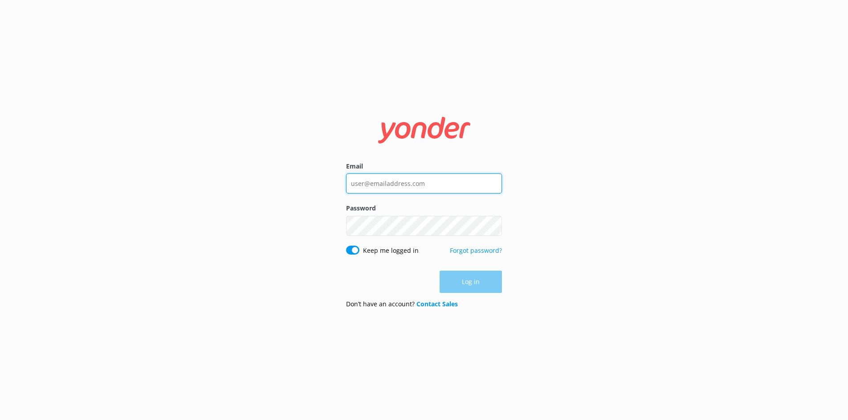
type input "[PERSON_NAME][EMAIL_ADDRESS][DOMAIN_NAME]"
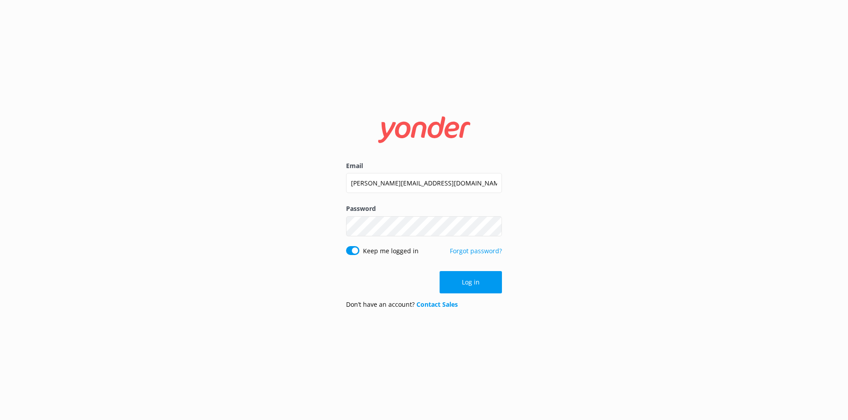
click at [358, 272] on div "Log in" at bounding box center [424, 282] width 156 height 22
click at [464, 287] on button "Log in" at bounding box center [471, 282] width 62 height 22
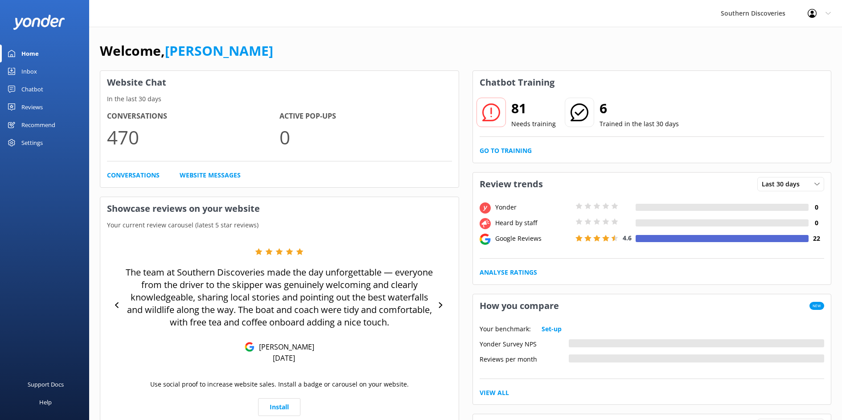
click at [34, 69] on div "Inbox" at bounding box center [29, 71] width 16 height 18
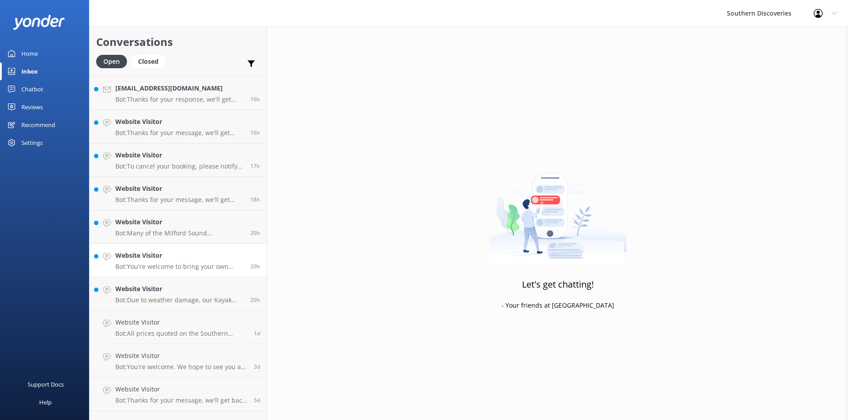
scroll to position [757, 0]
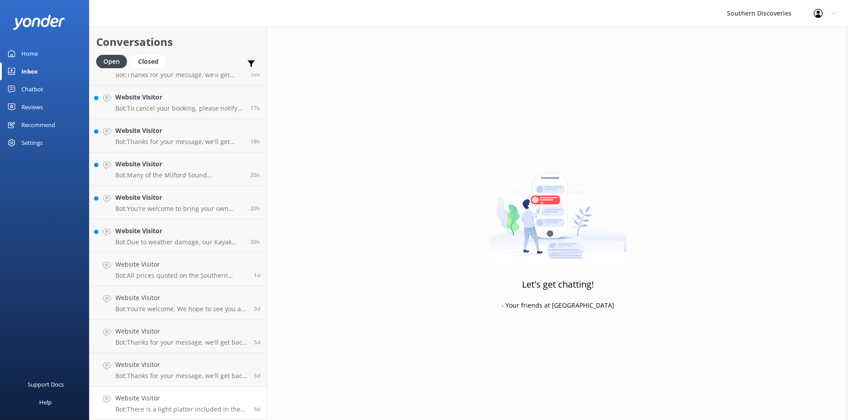
click at [171, 407] on p "Bot: There is a light platter included in the Queenstown Wine Tour, but wine is…" at bounding box center [181, 409] width 132 height 8
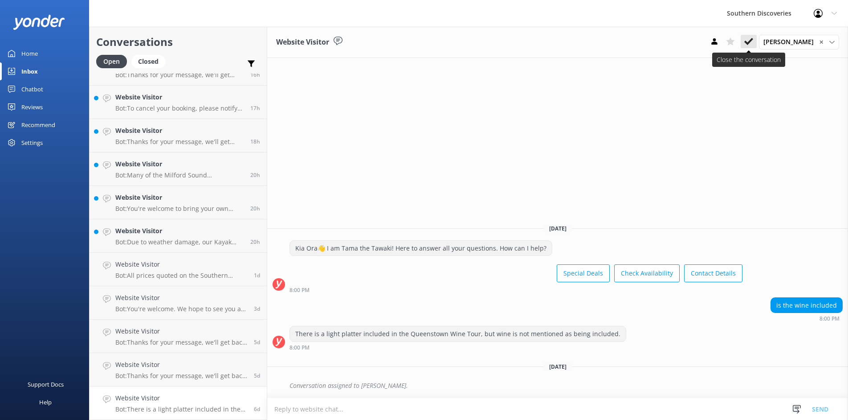
click at [756, 36] on button at bounding box center [749, 41] width 16 height 13
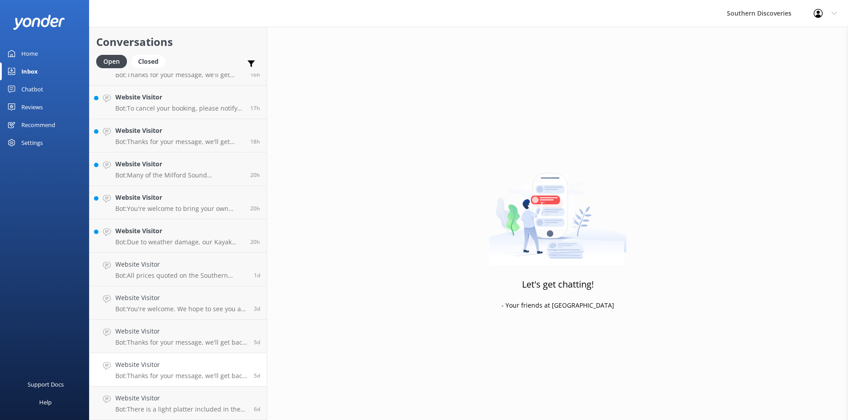
scroll to position [723, 0]
click at [187, 400] on h4 "Website Visitor" at bounding box center [181, 398] width 132 height 10
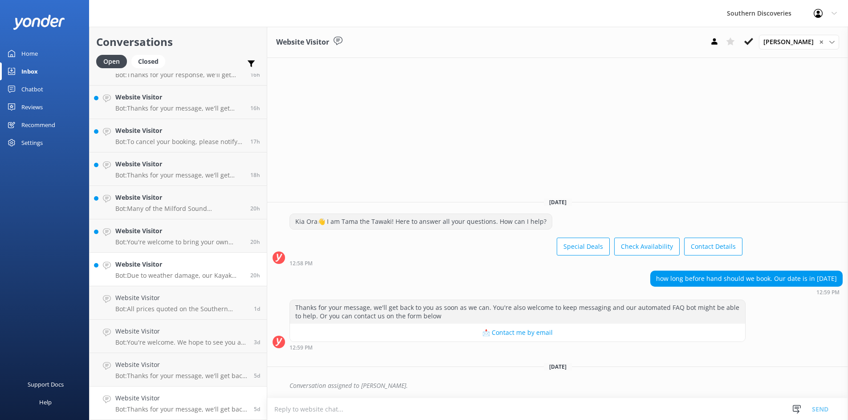
click at [152, 272] on p "Bot: Due to weather damage, our Kayak Shed is temporarily closed, and we don’t …" at bounding box center [179, 275] width 128 height 8
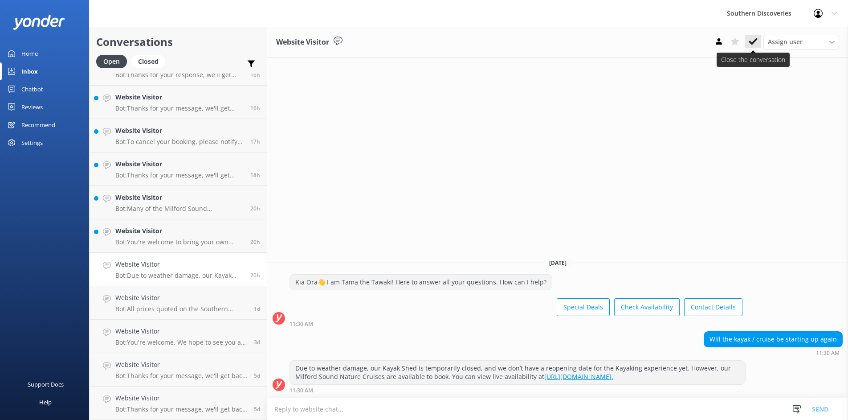
click at [753, 44] on use at bounding box center [753, 41] width 9 height 7
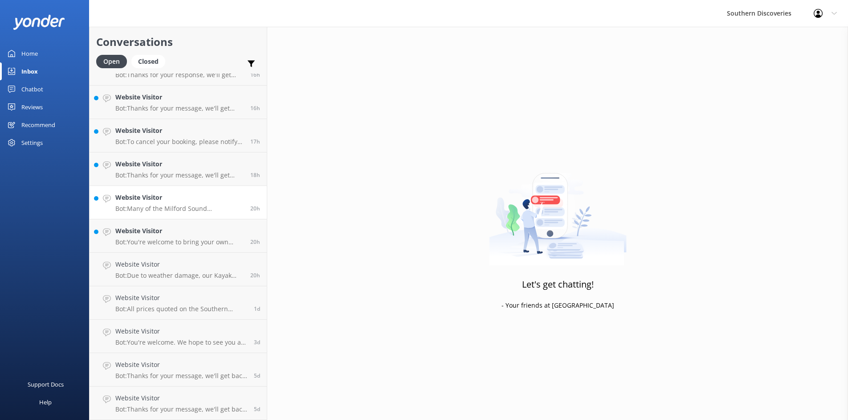
scroll to position [690, 0]
click at [172, 265] on h4 "Website Visitor" at bounding box center [179, 264] width 128 height 10
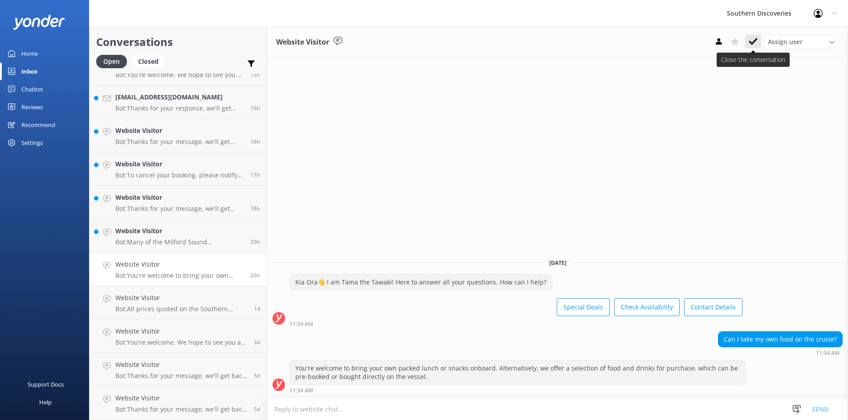
click at [759, 41] on button at bounding box center [753, 41] width 16 height 13
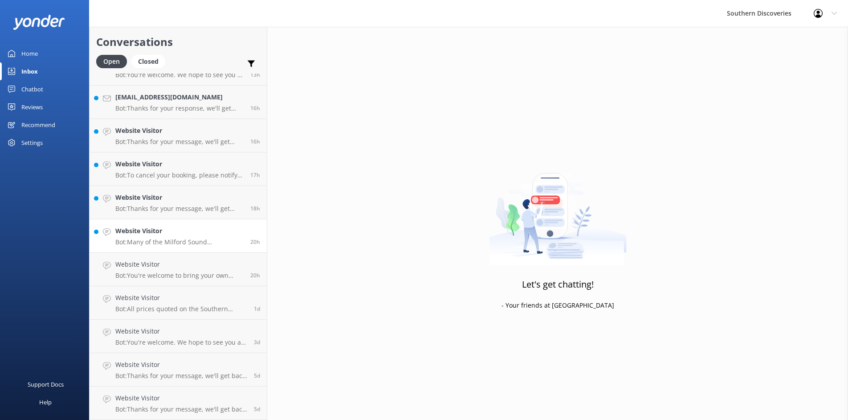
scroll to position [656, 0]
click at [171, 270] on div "Website Visitor Bot: Many of the Milford Sound experiences, including the Coach…" at bounding box center [179, 269] width 128 height 20
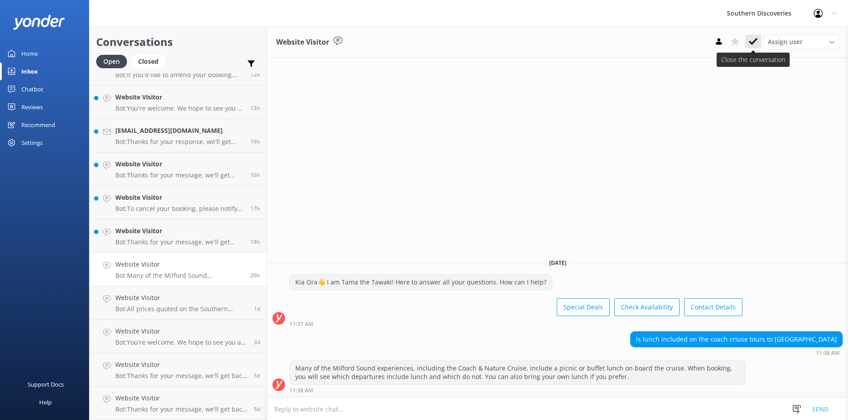
click at [755, 41] on use at bounding box center [753, 41] width 9 height 7
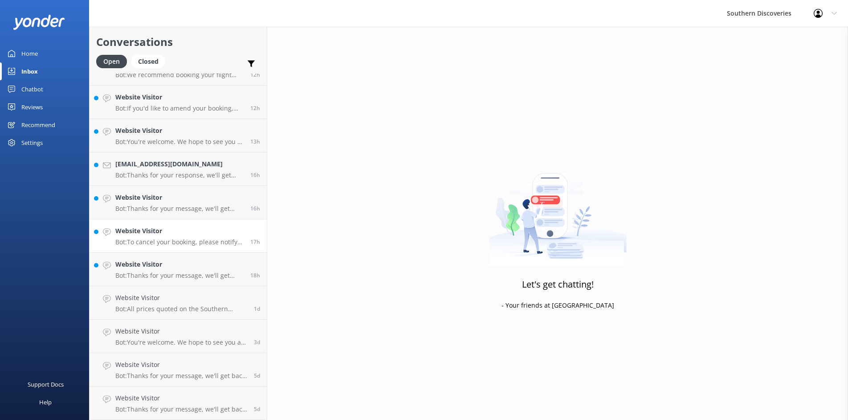
scroll to position [623, 0]
click at [171, 270] on div "Website Visitor Bot: Thanks for your message, we'll get back to you as soon as …" at bounding box center [179, 269] width 128 height 20
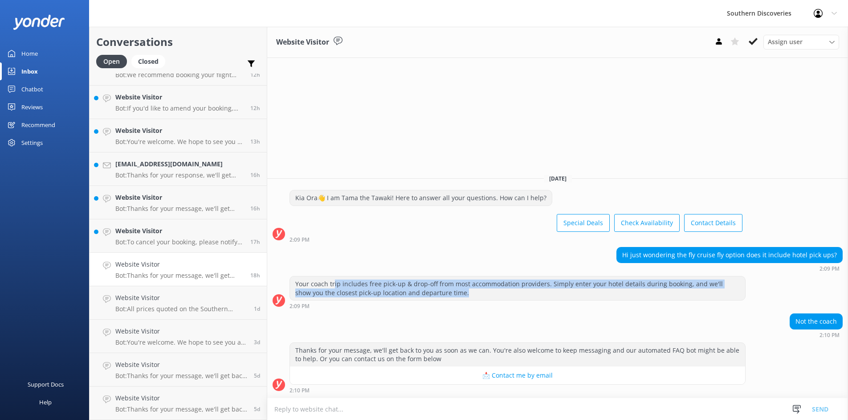
drag, startPoint x: 335, startPoint y: 283, endPoint x: 555, endPoint y: 299, distance: 220.7
click at [555, 299] on div "Your coach trip includes free pick-up & drop-off from most accommodation provid…" at bounding box center [517, 288] width 455 height 24
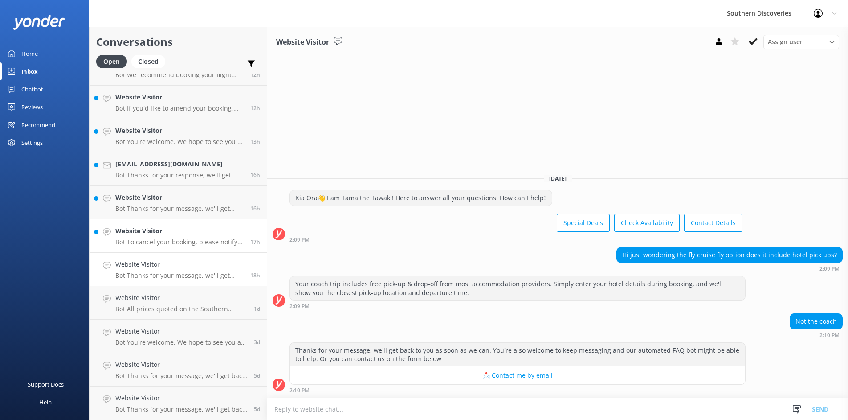
click at [155, 241] on p "Bot: To cancel your booking, please notify us more than 24 hours before departu…" at bounding box center [179, 242] width 128 height 8
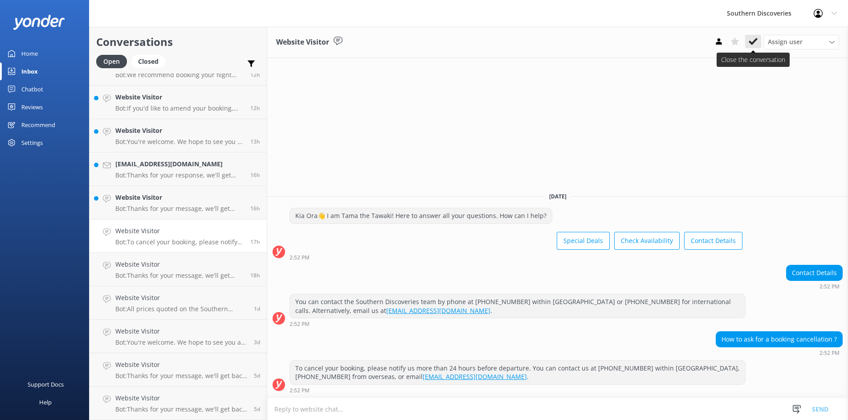
click at [756, 44] on icon at bounding box center [753, 41] width 9 height 9
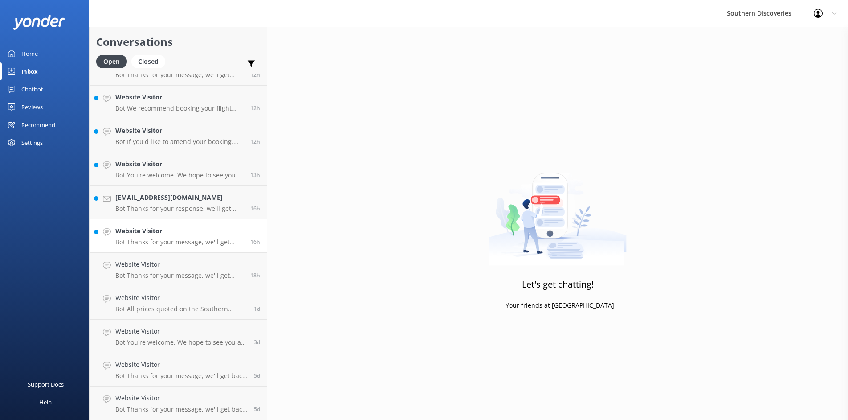
scroll to position [589, 0]
click at [163, 237] on div "Website Visitor Bot: Thanks for your message, we'll get back to you as soon as …" at bounding box center [179, 236] width 128 height 20
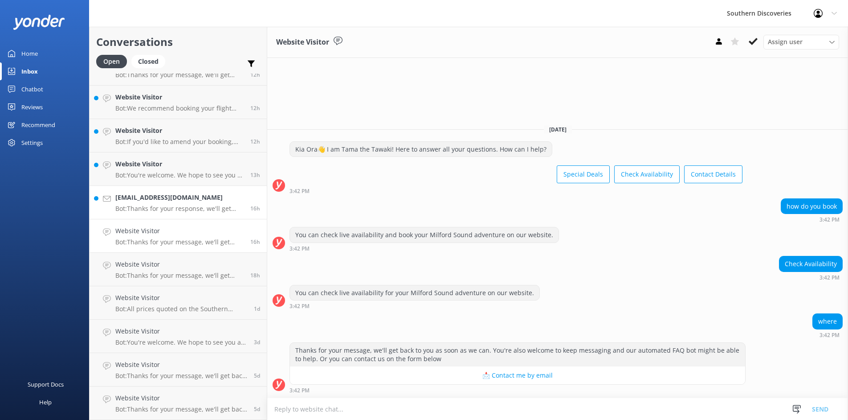
click at [155, 201] on h4 "[EMAIL_ADDRESS][DOMAIN_NAME]" at bounding box center [179, 197] width 128 height 10
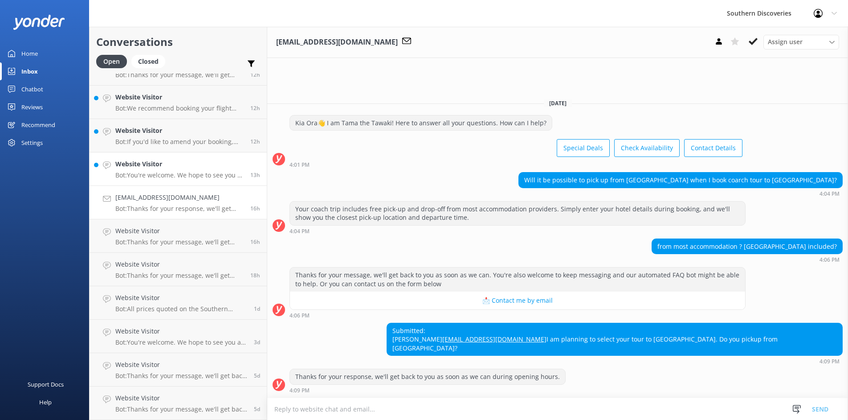
click at [170, 169] on div "Website Visitor Bot: You're welcome. We hope to see you at Southern Discoveries…" at bounding box center [179, 169] width 128 height 20
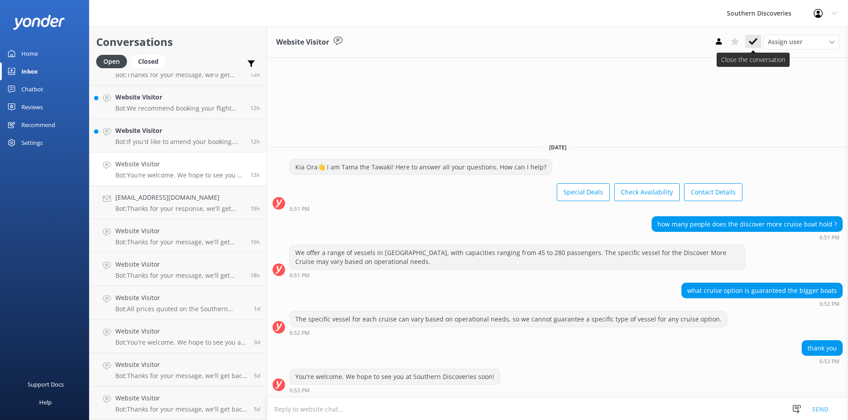
click at [757, 39] on use at bounding box center [753, 41] width 9 height 7
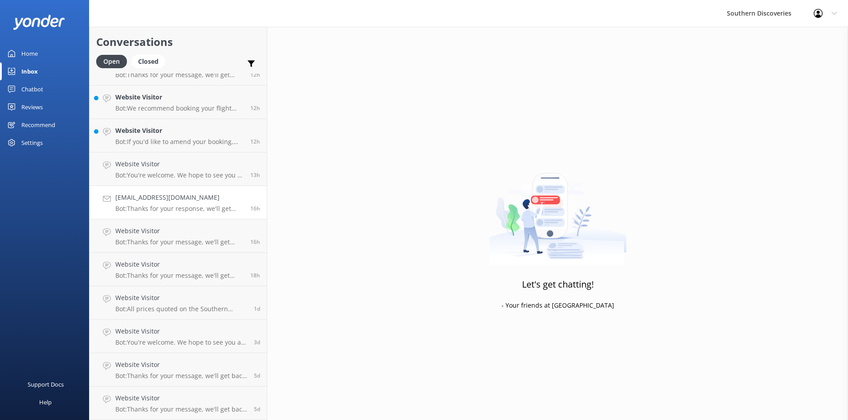
scroll to position [556, 0]
click at [153, 204] on div "[EMAIL_ADDRESS][DOMAIN_NAME] Bot: Thanks for your response, we'll get back to y…" at bounding box center [179, 202] width 128 height 20
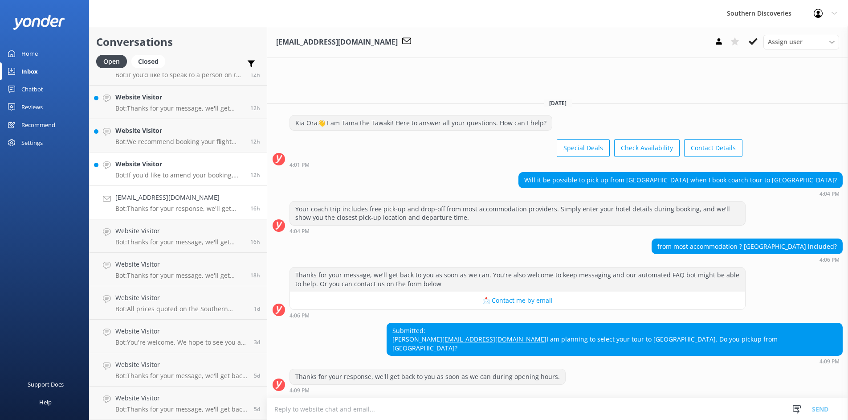
click at [174, 164] on h4 "Website Visitor" at bounding box center [179, 164] width 128 height 10
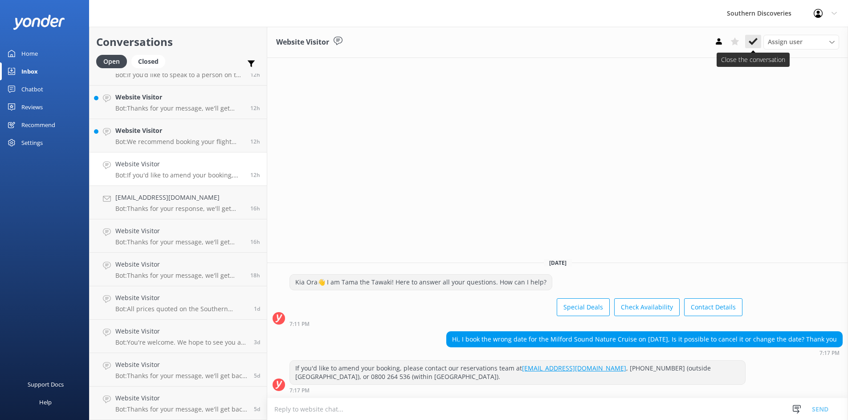
click at [752, 45] on icon at bounding box center [753, 41] width 9 height 9
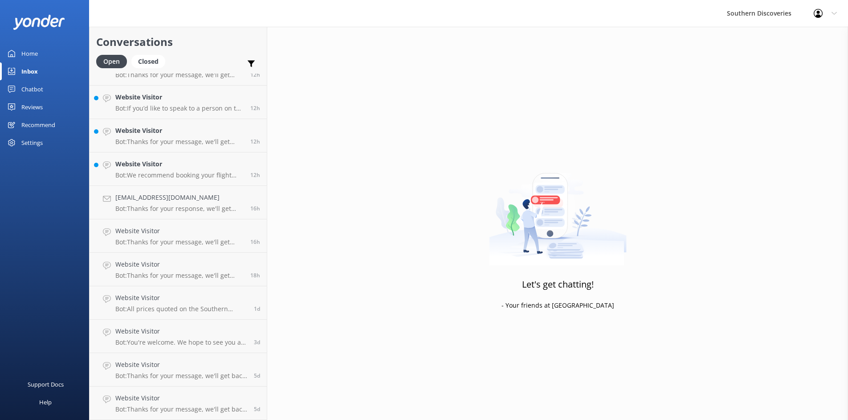
scroll to position [523, 0]
click at [166, 171] on p "Bot: We recommend booking your flight back from [GEOGRAPHIC_DATA] to [GEOGRAPHI…" at bounding box center [179, 175] width 128 height 8
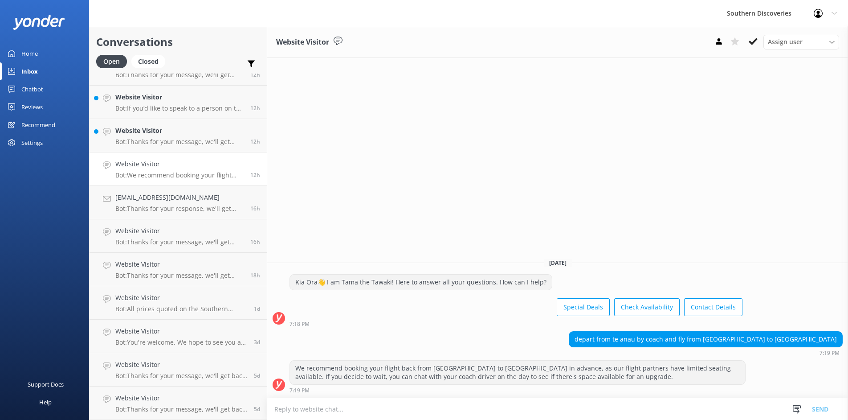
scroll to position [478, 0]
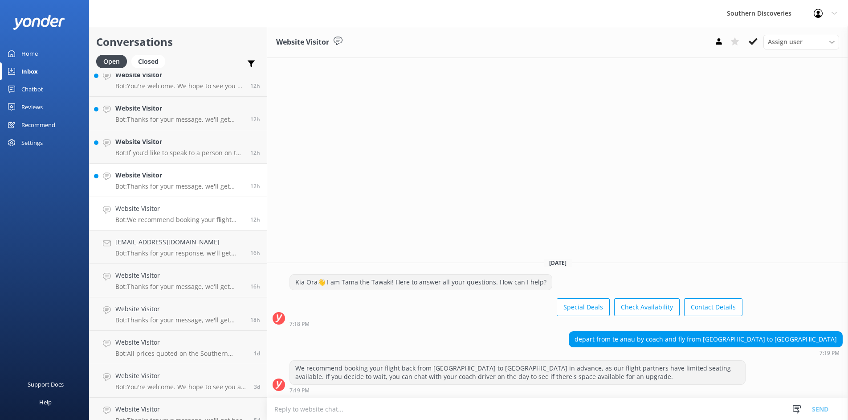
click at [186, 184] on p "Bot: Thanks for your message, we'll get back to you as soon as we can. You're a…" at bounding box center [179, 186] width 128 height 8
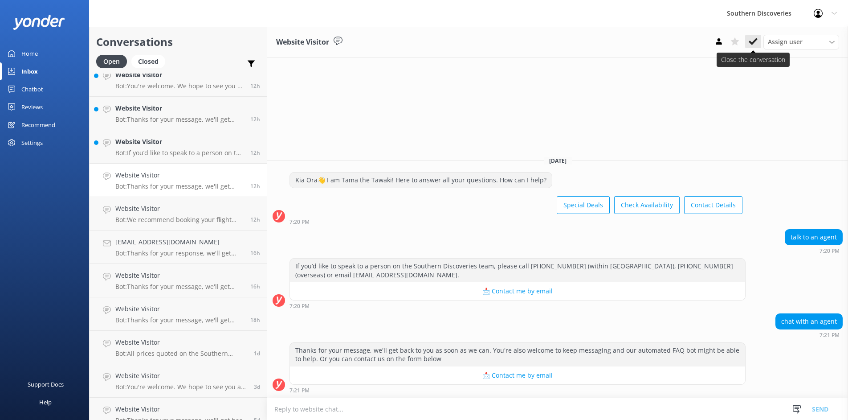
click at [756, 43] on icon at bounding box center [753, 41] width 9 height 9
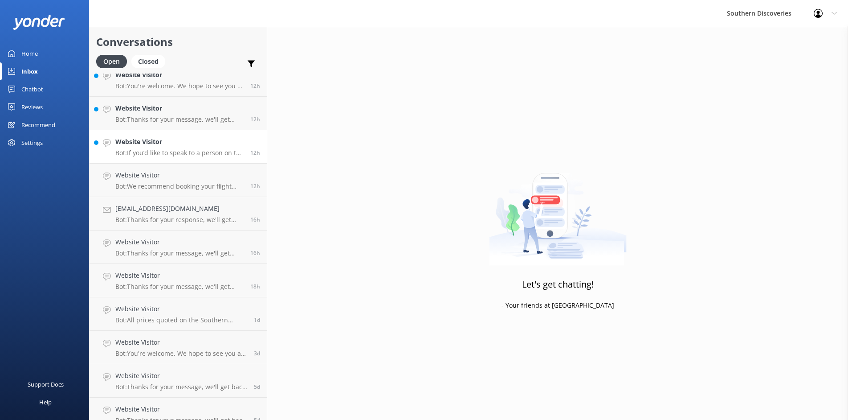
click at [170, 144] on h4 "Website Visitor" at bounding box center [179, 142] width 128 height 10
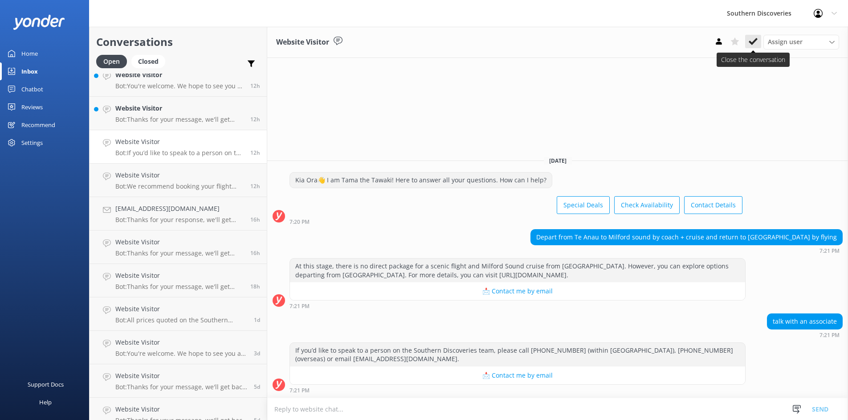
click at [751, 41] on icon at bounding box center [753, 41] width 9 height 9
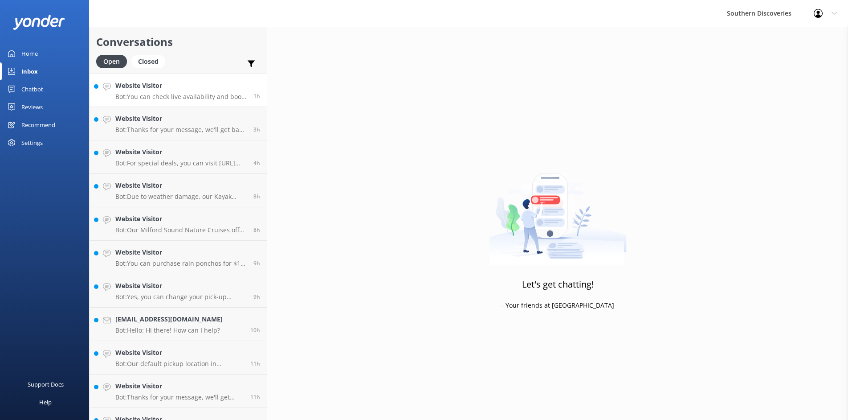
click at [177, 87] on h4 "Website Visitor" at bounding box center [180, 86] width 131 height 10
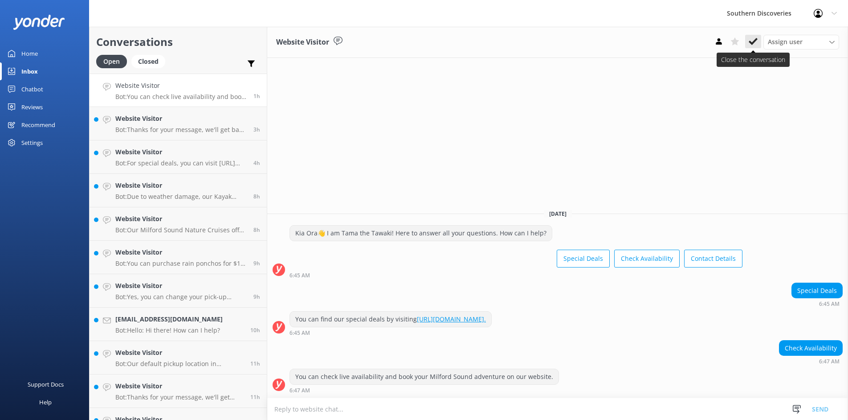
click at [752, 40] on icon at bounding box center [753, 41] width 9 height 9
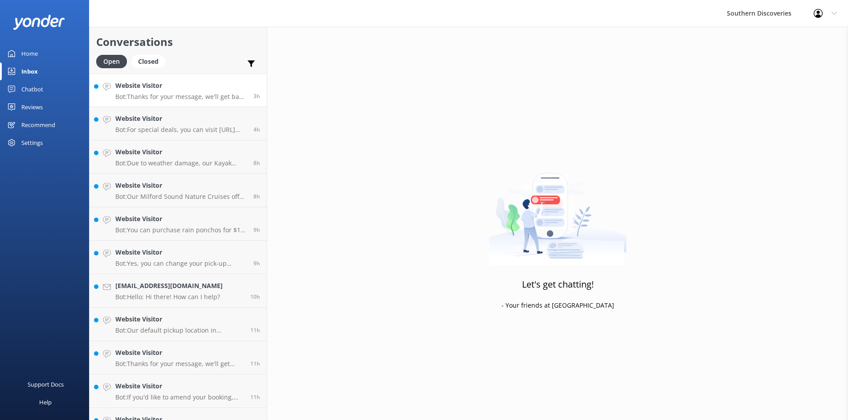
click at [183, 90] on h4 "Website Visitor" at bounding box center [180, 86] width 131 height 10
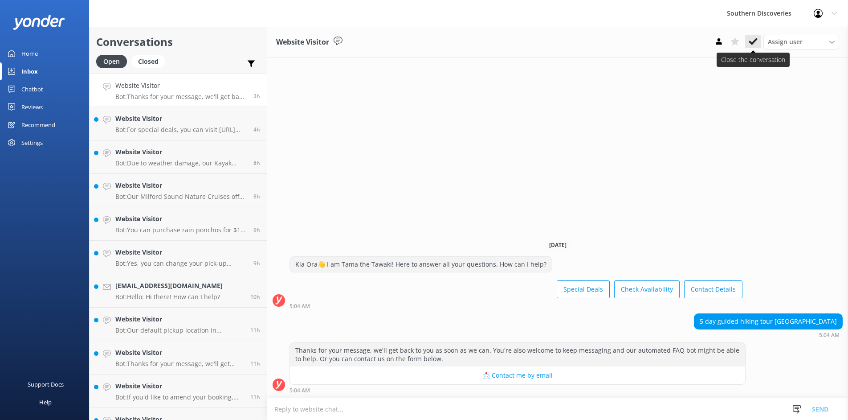
click at [754, 41] on use at bounding box center [753, 41] width 9 height 7
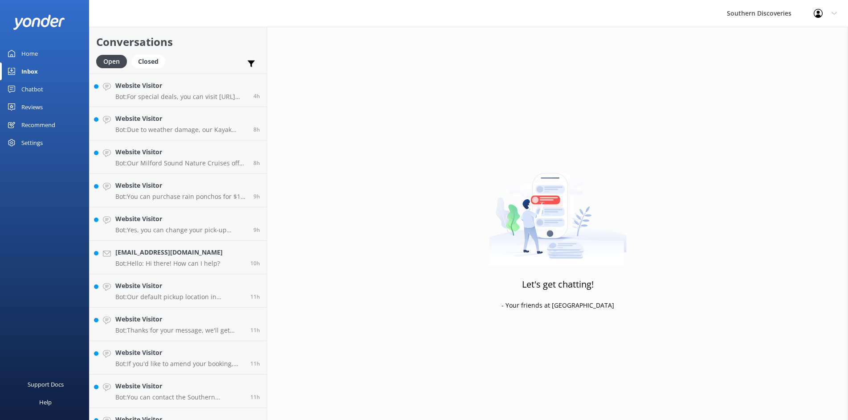
click at [167, 89] on h4 "Website Visitor" at bounding box center [180, 86] width 131 height 10
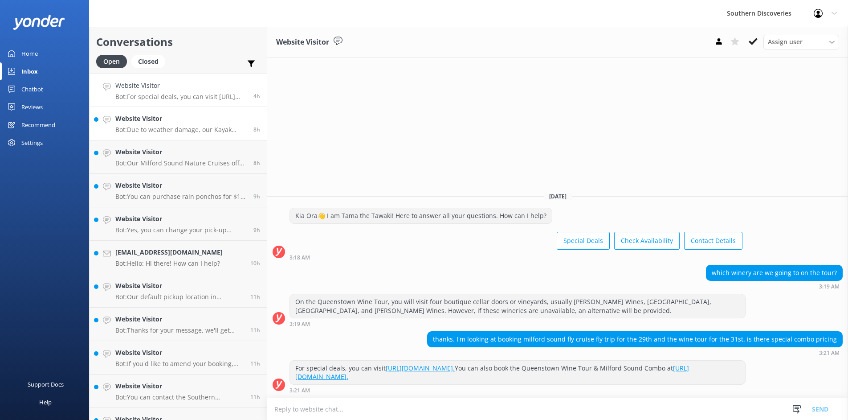
click at [194, 123] on h4 "Website Visitor" at bounding box center [180, 119] width 131 height 10
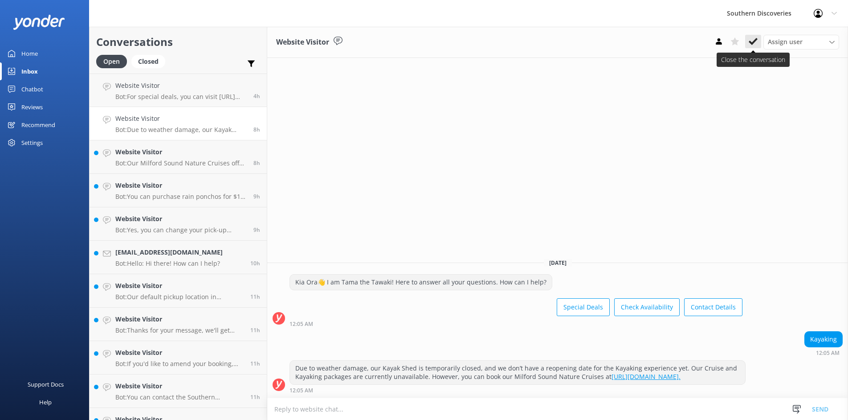
click at [754, 46] on icon at bounding box center [753, 41] width 9 height 9
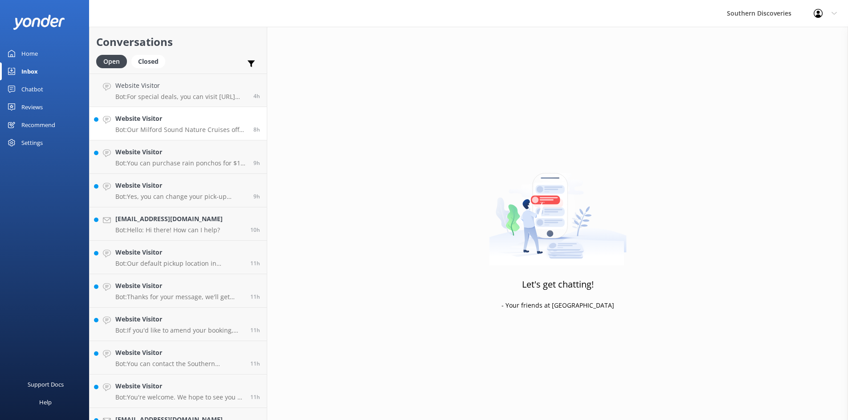
click at [182, 126] on p "Bot: Our Milford Sound Nature Cruises offer multiple daily departures. For the …" at bounding box center [180, 130] width 131 height 8
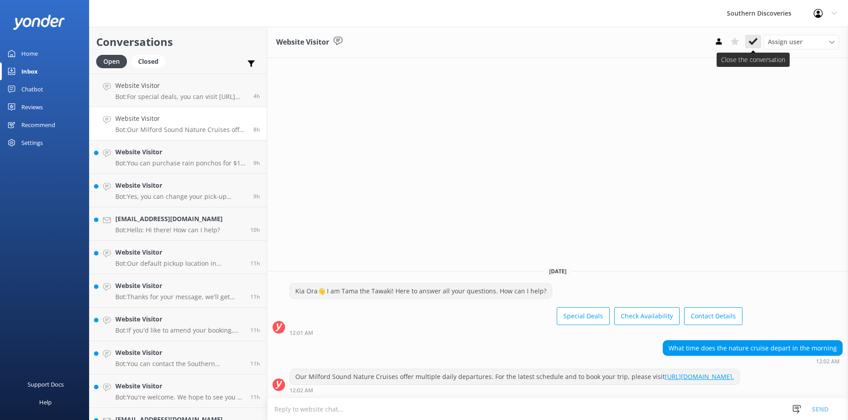
click at [750, 40] on icon at bounding box center [753, 41] width 9 height 9
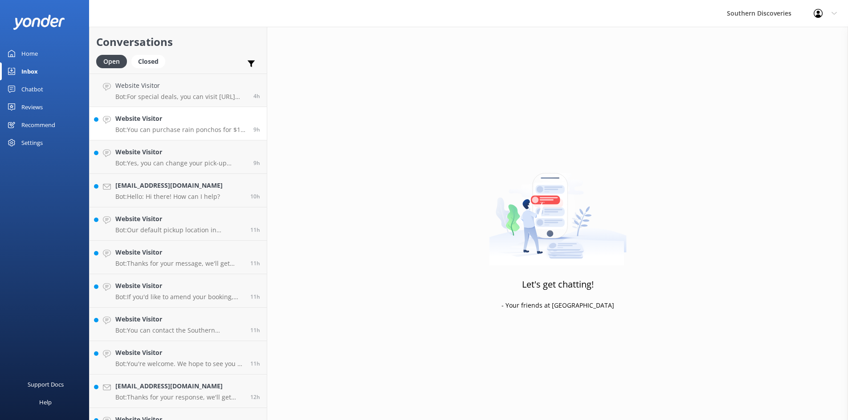
click at [169, 132] on p "Bot: You can purchase rain ponchos for $10 from the [GEOGRAPHIC_DATA] Visitor t…" at bounding box center [180, 130] width 131 height 8
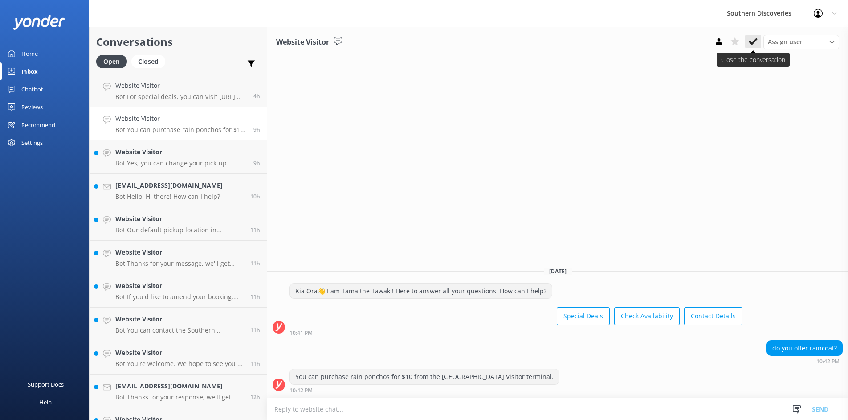
click at [759, 38] on button at bounding box center [753, 41] width 16 height 13
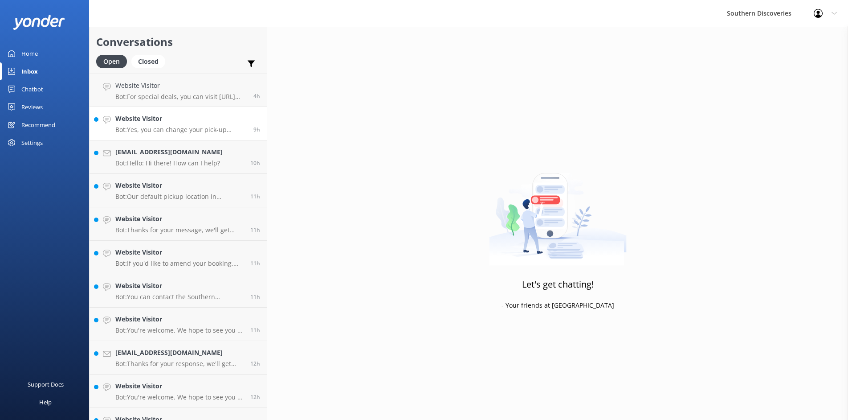
click at [186, 123] on h4 "Website Visitor" at bounding box center [180, 119] width 131 height 10
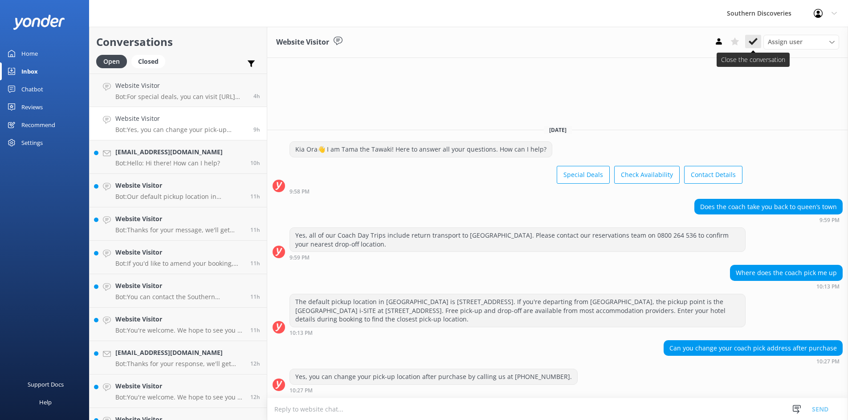
click at [760, 38] on button at bounding box center [753, 41] width 16 height 13
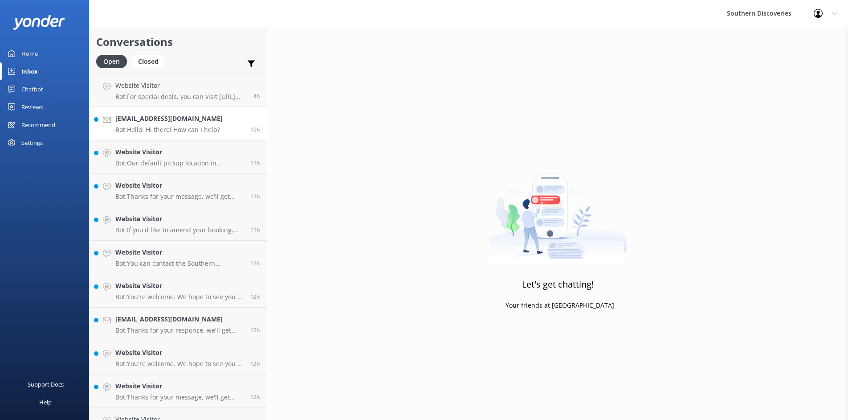
click at [165, 119] on h4 "[EMAIL_ADDRESS][DOMAIN_NAME]" at bounding box center [168, 119] width 107 height 10
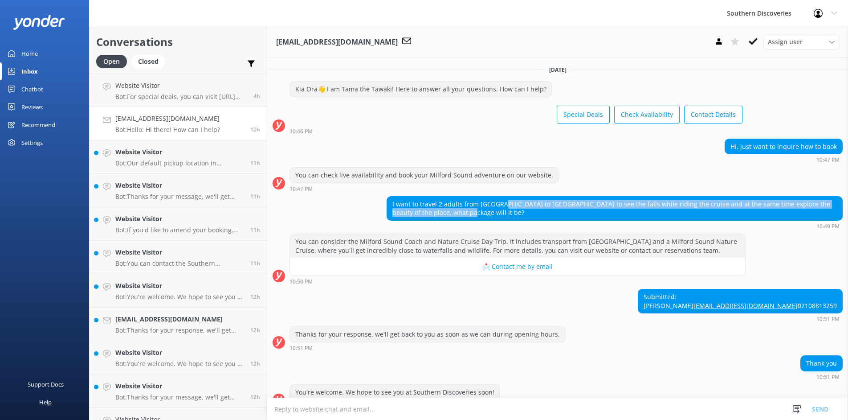
drag, startPoint x: 501, startPoint y: 206, endPoint x: 811, endPoint y: 213, distance: 310.2
click at [811, 213] on div "I want to travel 2 adults from [GEOGRAPHIC_DATA] to [GEOGRAPHIC_DATA] to see th…" at bounding box center [614, 208] width 455 height 24
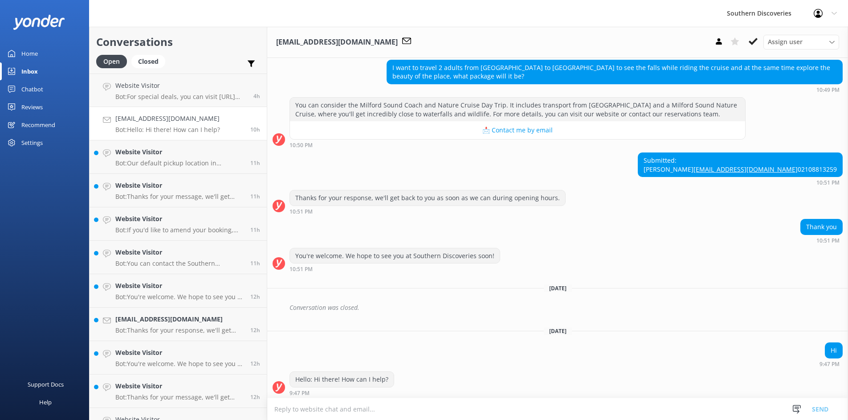
scroll to position [156, 0]
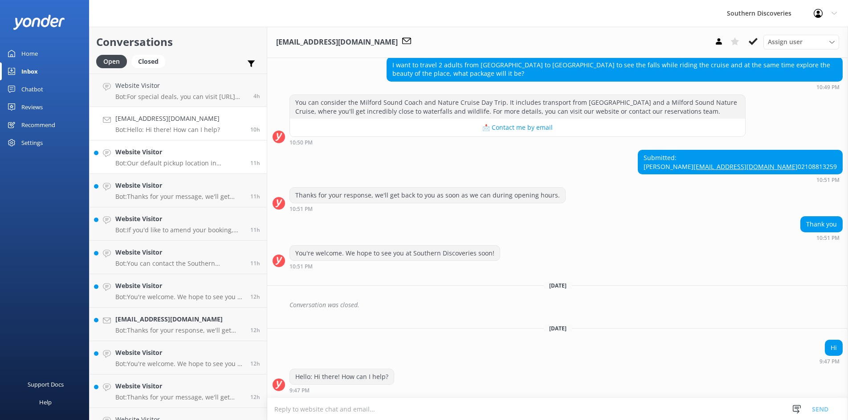
click at [167, 162] on p "Bot: Our default pickup location in [GEOGRAPHIC_DATA] is [STREET_ADDRESS]." at bounding box center [179, 163] width 128 height 8
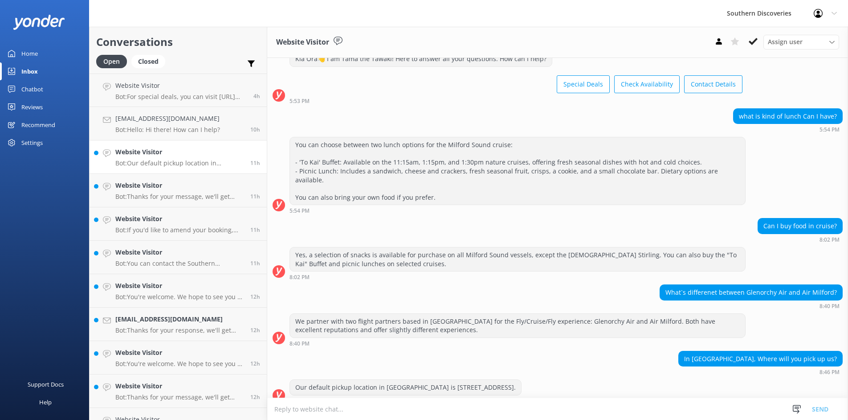
scroll to position [32, 0]
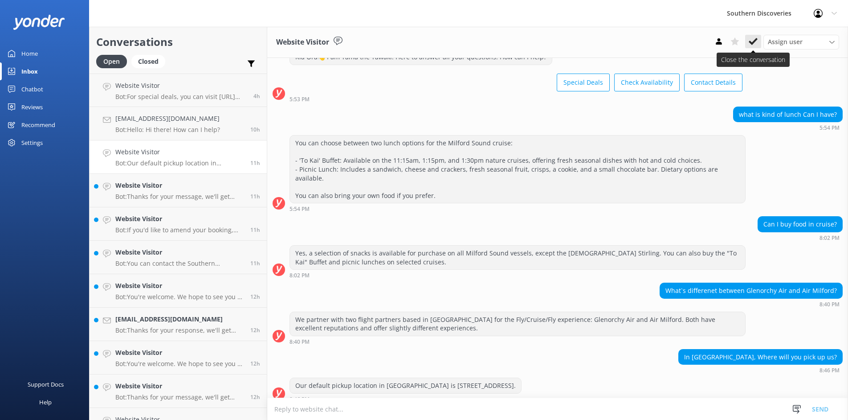
click at [757, 36] on button at bounding box center [753, 41] width 16 height 13
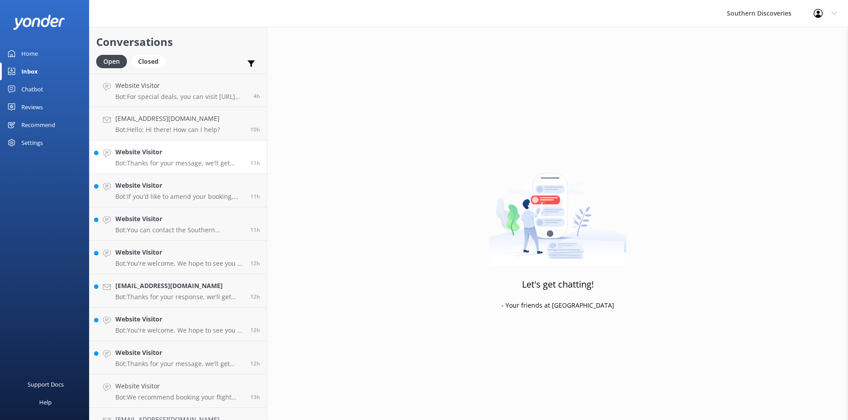
click at [168, 156] on h4 "Website Visitor" at bounding box center [179, 152] width 128 height 10
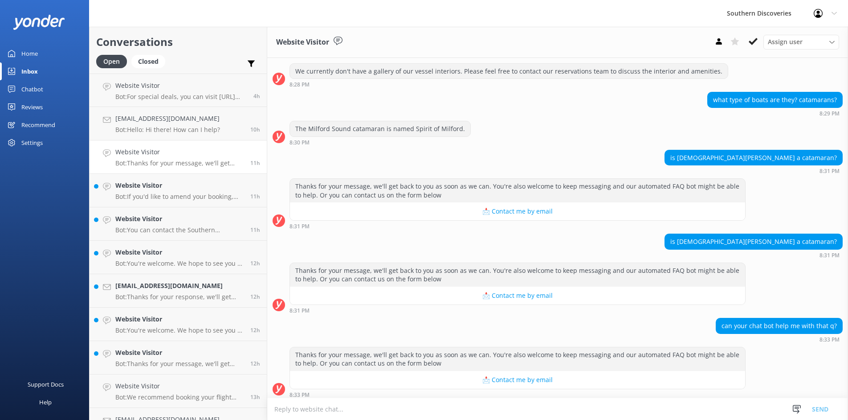
scroll to position [241, 0]
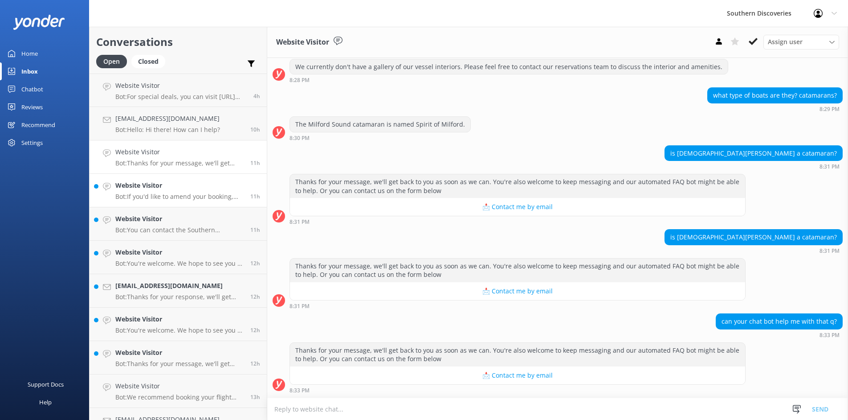
click at [185, 191] on div "Website Visitor Bot: If you'd like to amend your booking, please contact our re…" at bounding box center [179, 190] width 128 height 20
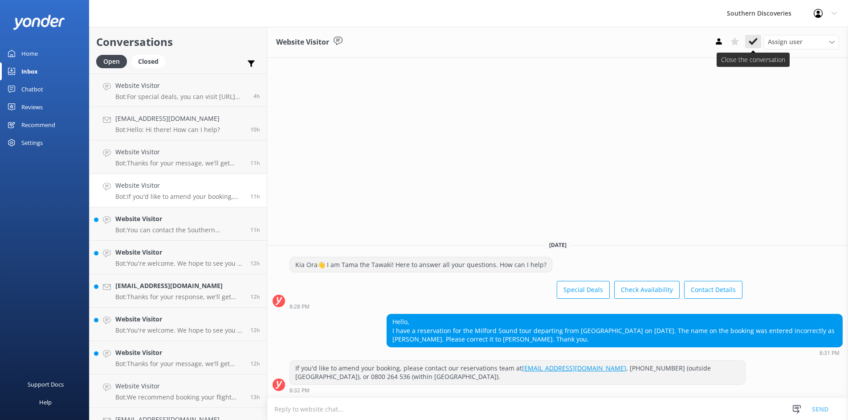
click at [749, 37] on button at bounding box center [753, 41] width 16 height 13
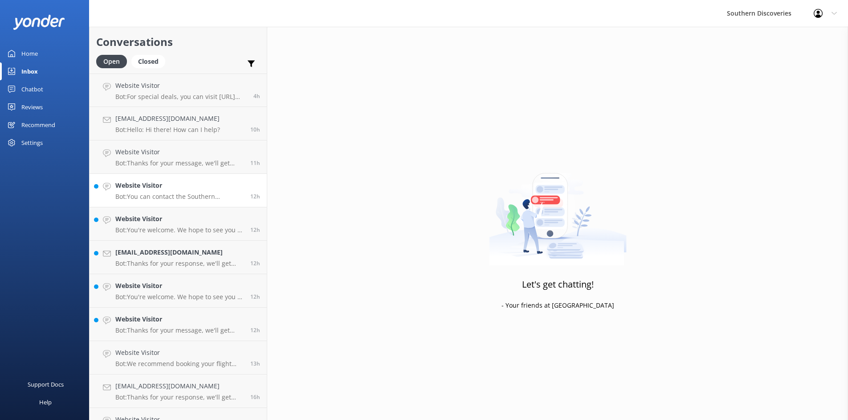
click at [185, 191] on div "Website Visitor Bot: You can contact the Southern Discoveries team by phone at …" at bounding box center [179, 190] width 128 height 20
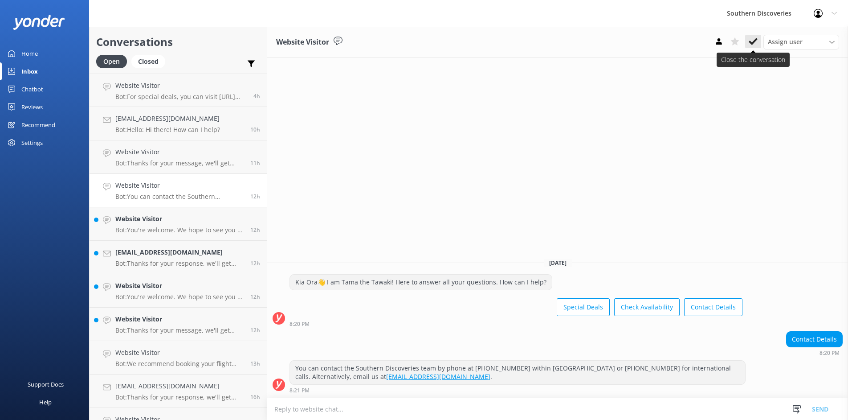
click at [755, 37] on icon at bounding box center [753, 41] width 9 height 9
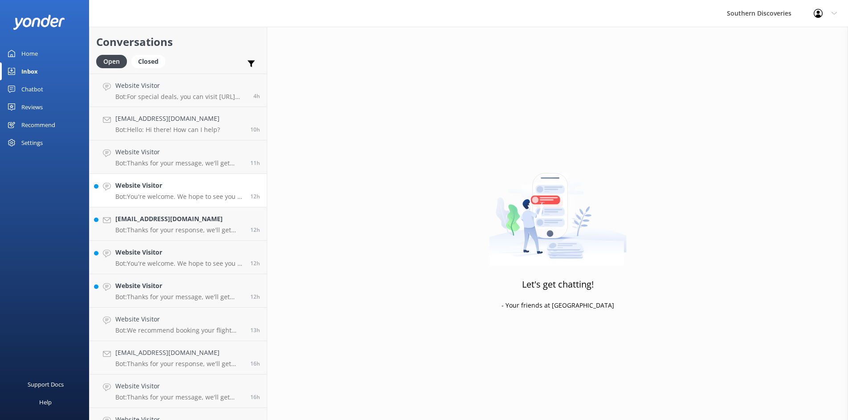
click at [159, 197] on p "Bot: You're welcome. We hope to see you at Southern Discoveries soon!" at bounding box center [179, 196] width 128 height 8
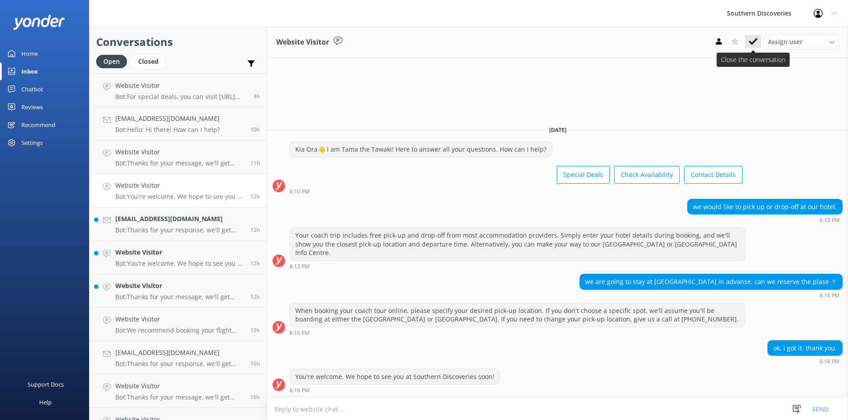
click at [751, 43] on use at bounding box center [753, 41] width 9 height 7
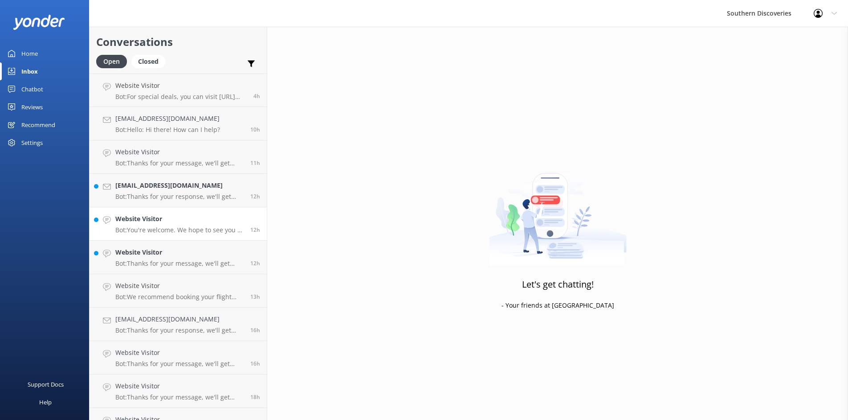
click at [171, 221] on h4 "Website Visitor" at bounding box center [179, 219] width 128 height 10
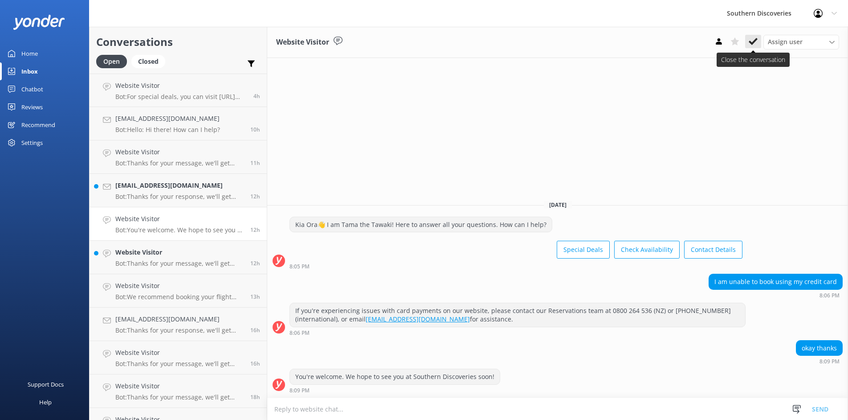
click at [756, 38] on icon at bounding box center [753, 41] width 9 height 9
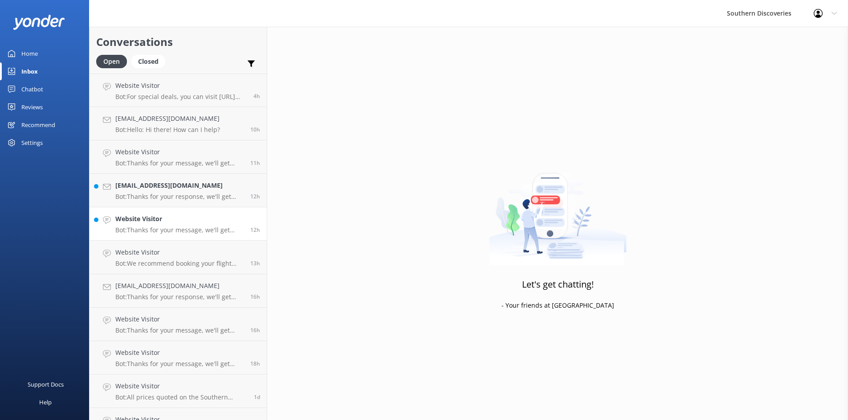
click at [175, 228] on p "Bot: Thanks for your message, we'll get back to you as soon as we can. You're a…" at bounding box center [179, 230] width 128 height 8
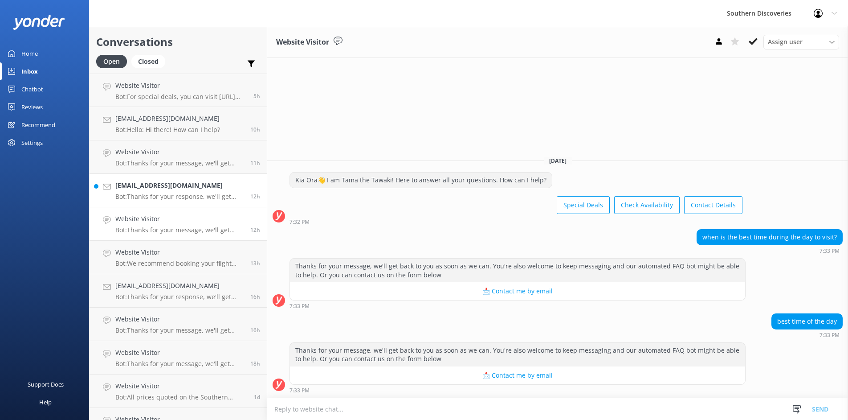
click at [172, 191] on div "[EMAIL_ADDRESS][DOMAIN_NAME] Bot: Thanks for your response, we'll get back to y…" at bounding box center [179, 190] width 128 height 20
